Goal: Transaction & Acquisition: Purchase product/service

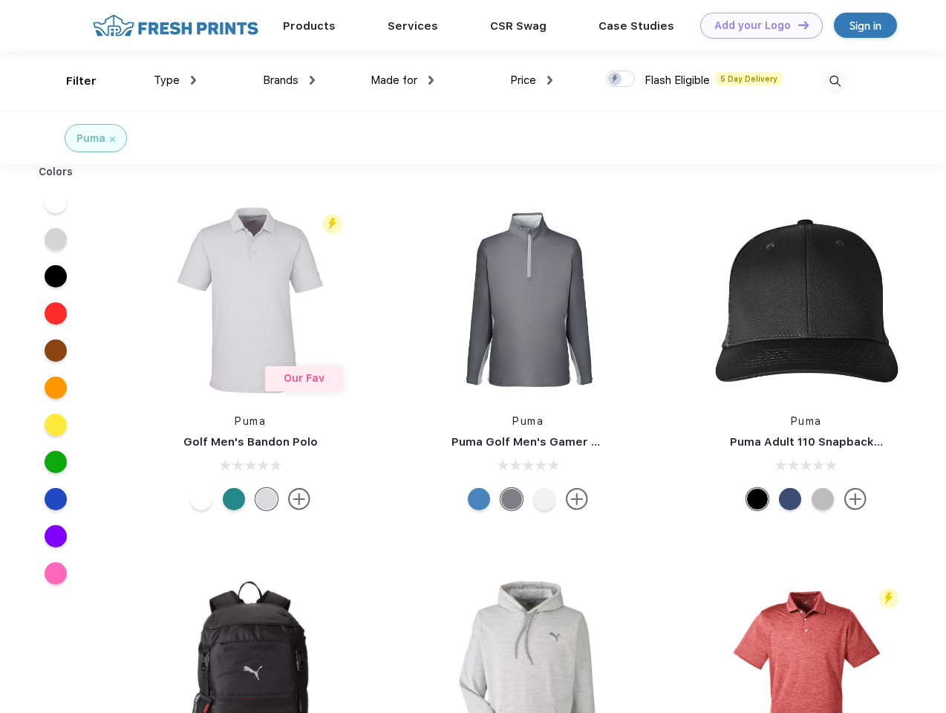
click at [756, 25] on link "Add your Logo Design Tool" at bounding box center [761, 26] width 122 height 26
click at [0, 0] on div "Design Tool" at bounding box center [0, 0] width 0 height 0
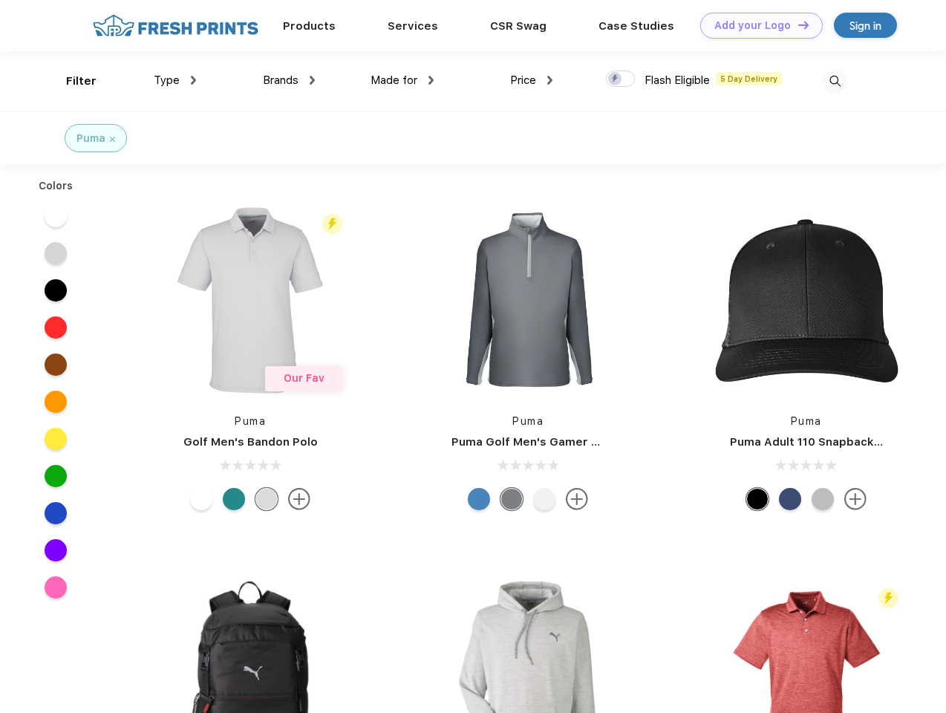
click at [797, 24] on link "Add your Logo Design Tool" at bounding box center [761, 26] width 122 height 26
click at [71, 81] on div "Filter" at bounding box center [81, 81] width 30 height 17
click at [175, 80] on span "Type" at bounding box center [167, 79] width 26 height 13
click at [289, 80] on span "Brands" at bounding box center [281, 79] width 36 height 13
click at [402, 80] on span "Made for" at bounding box center [393, 79] width 47 height 13
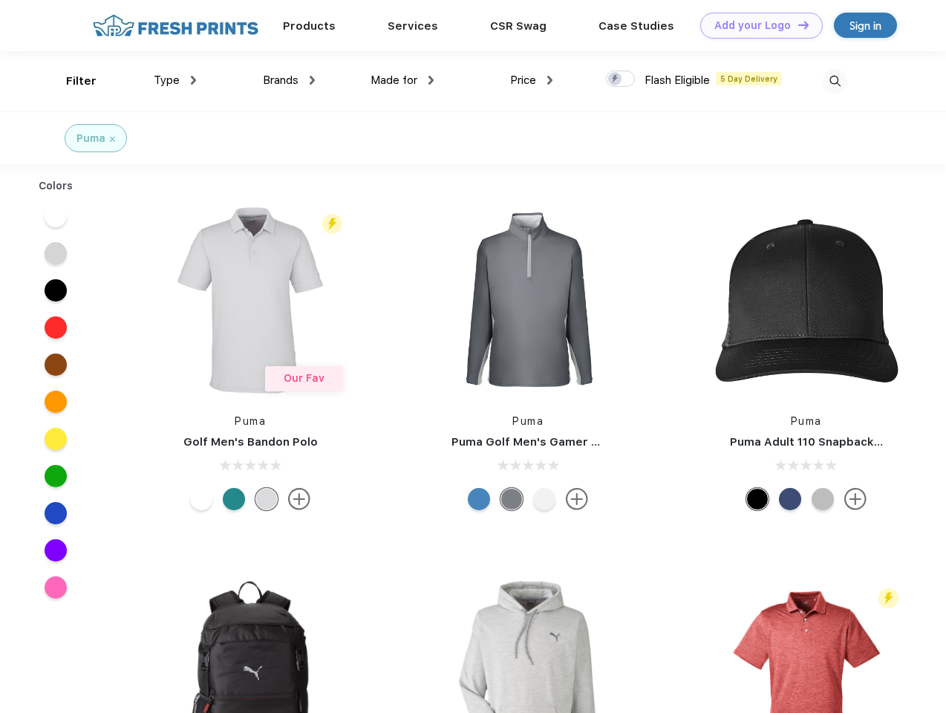
click at [532, 80] on span "Price" at bounding box center [523, 79] width 26 height 13
click at [621, 79] on div at bounding box center [620, 79] width 29 height 16
click at [615, 79] on input "checkbox" at bounding box center [611, 75] width 10 height 10
click at [834, 81] on img at bounding box center [835, 81] width 24 height 24
